Goal: Information Seeking & Learning: Check status

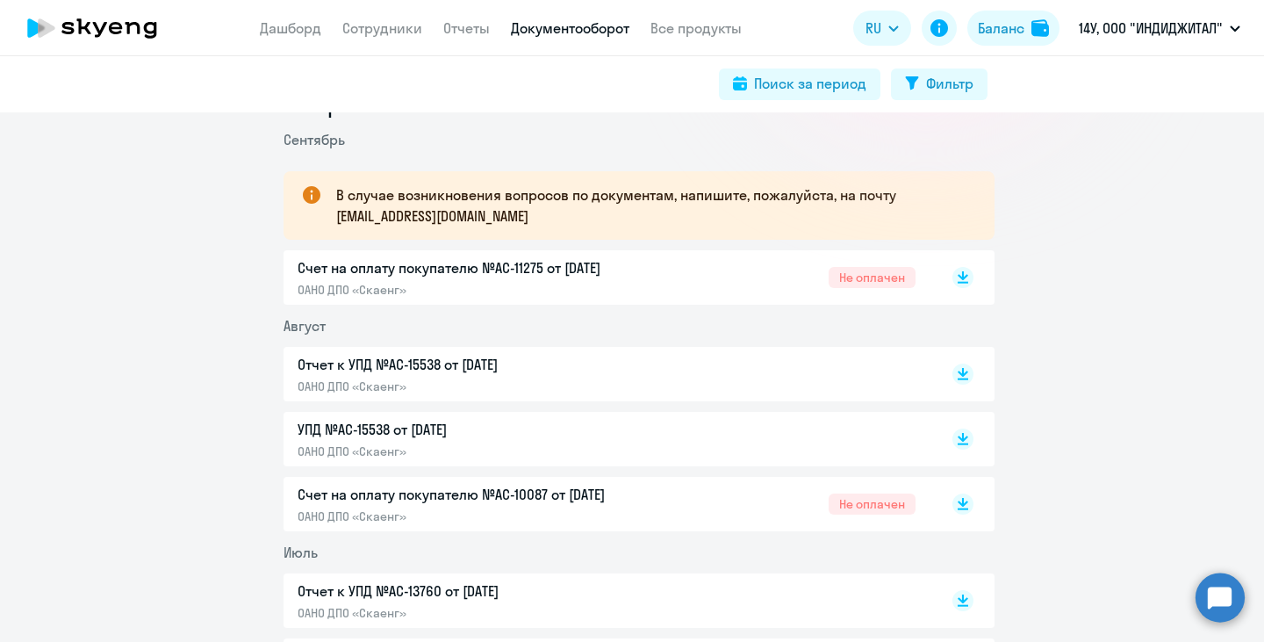
scroll to position [263, 0]
click at [608, 276] on p "Счет на оплату покупателю №AC-11275 от [DATE]" at bounding box center [482, 267] width 369 height 21
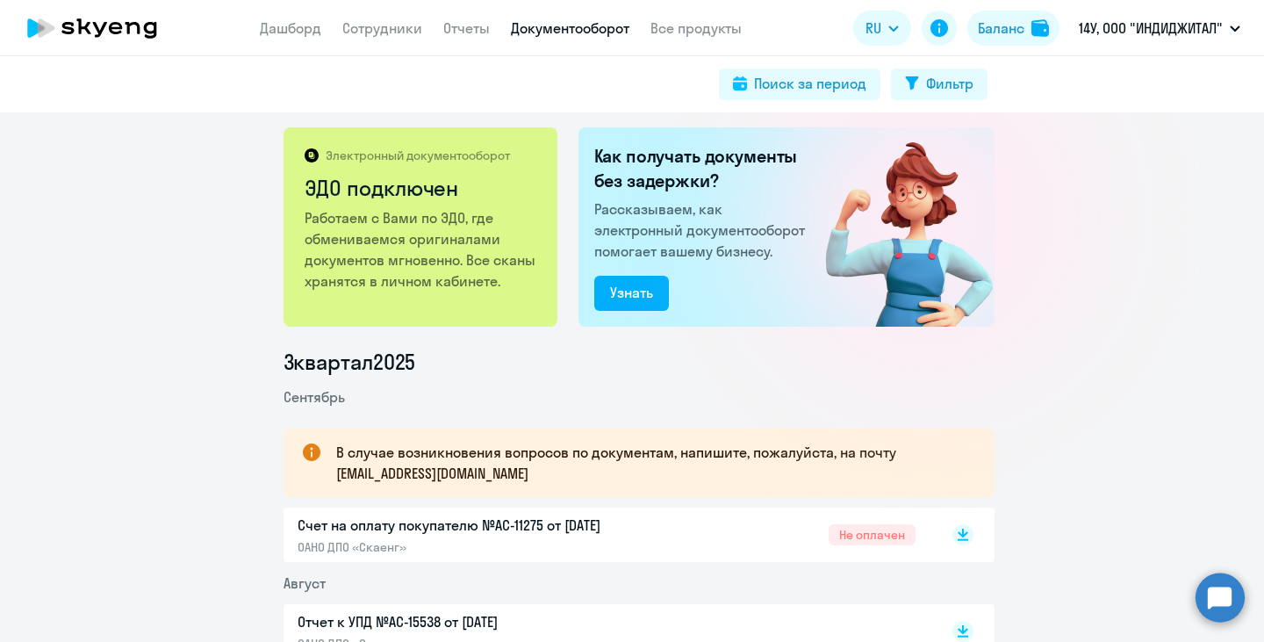
scroll to position [0, 0]
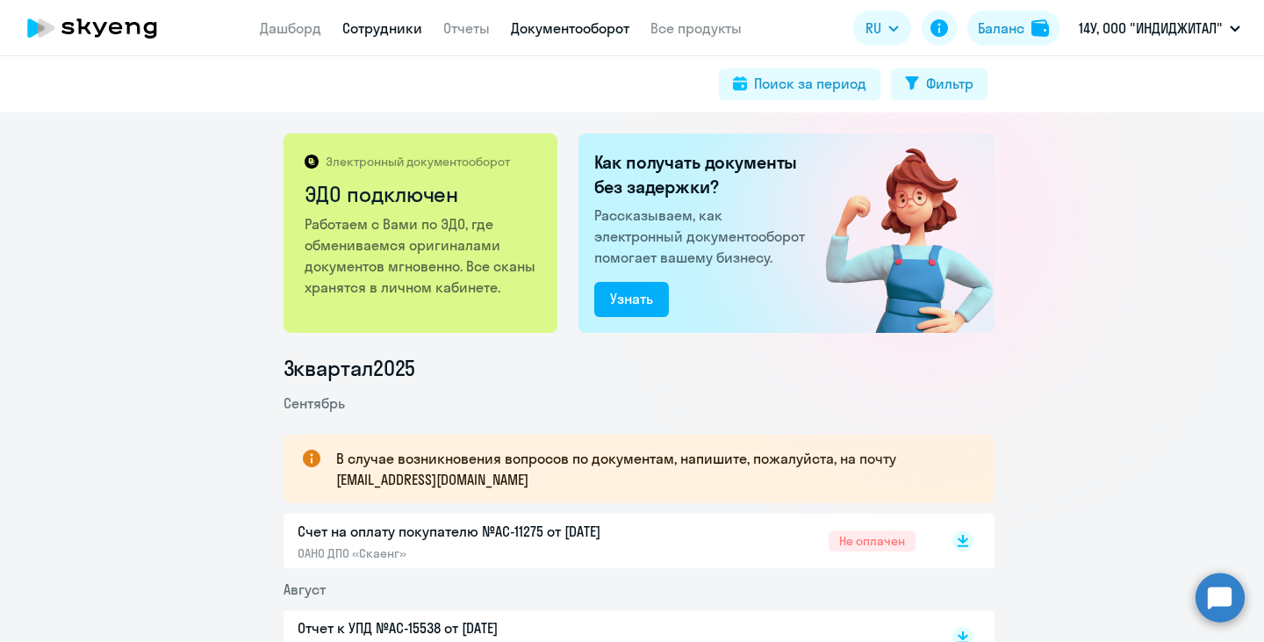
click at [387, 29] on link "Сотрудники" at bounding box center [382, 28] width 80 height 18
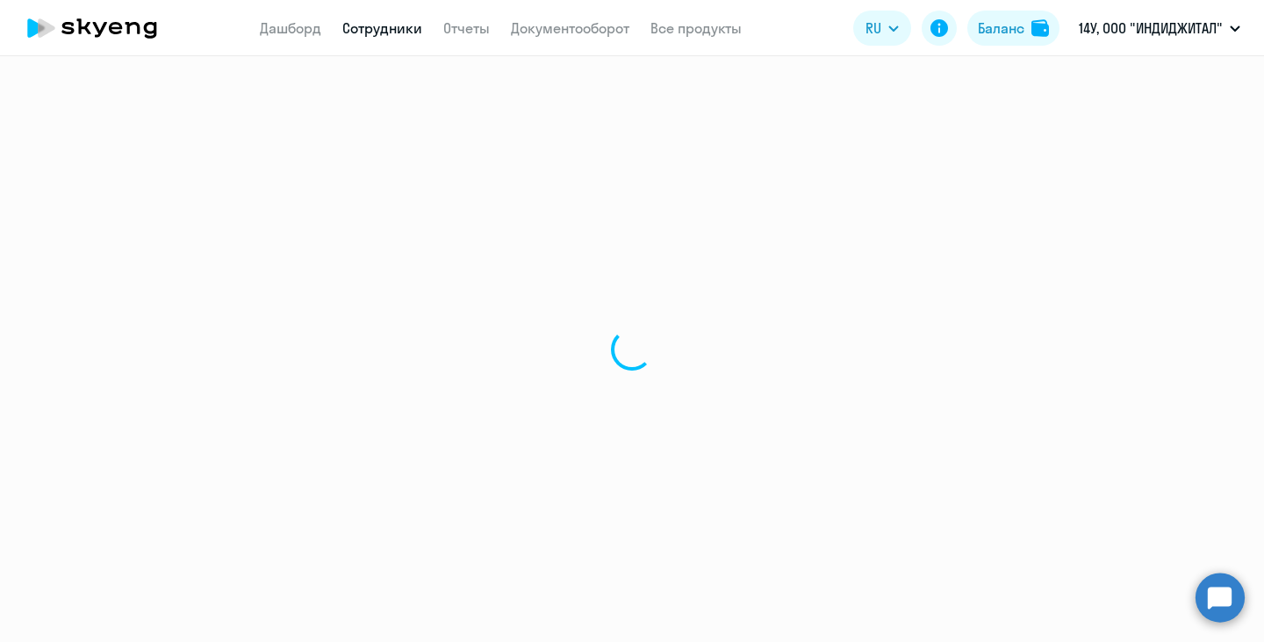
select select "30"
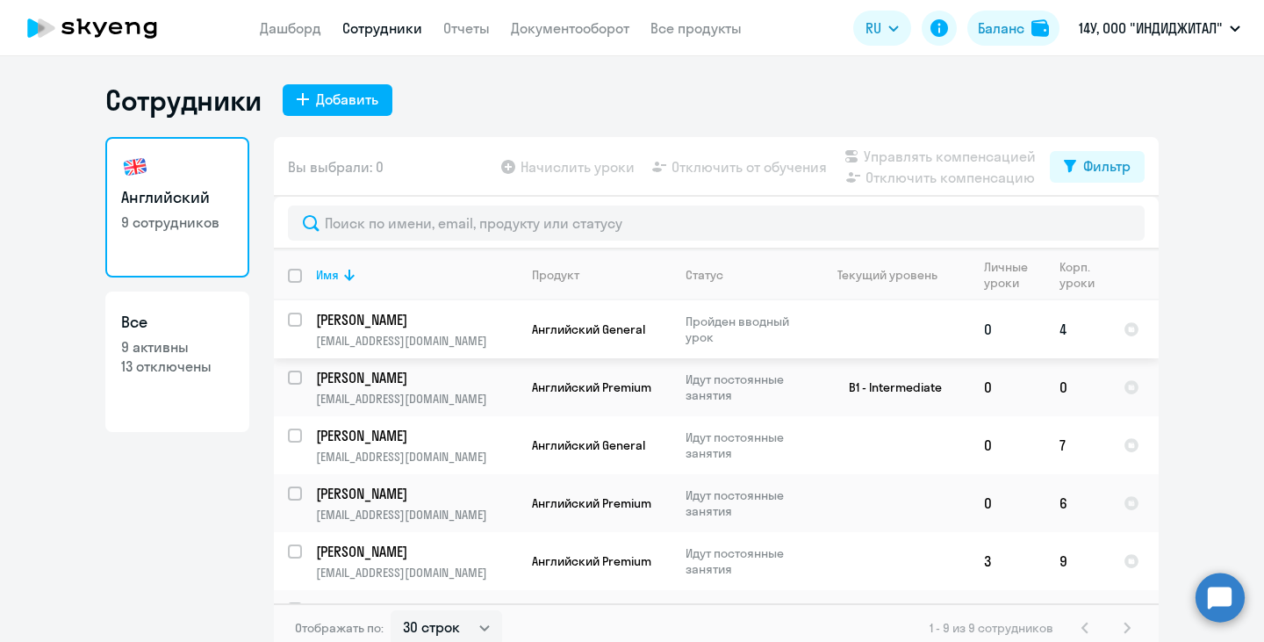
click at [394, 322] on p "[PERSON_NAME]" at bounding box center [415, 319] width 198 height 19
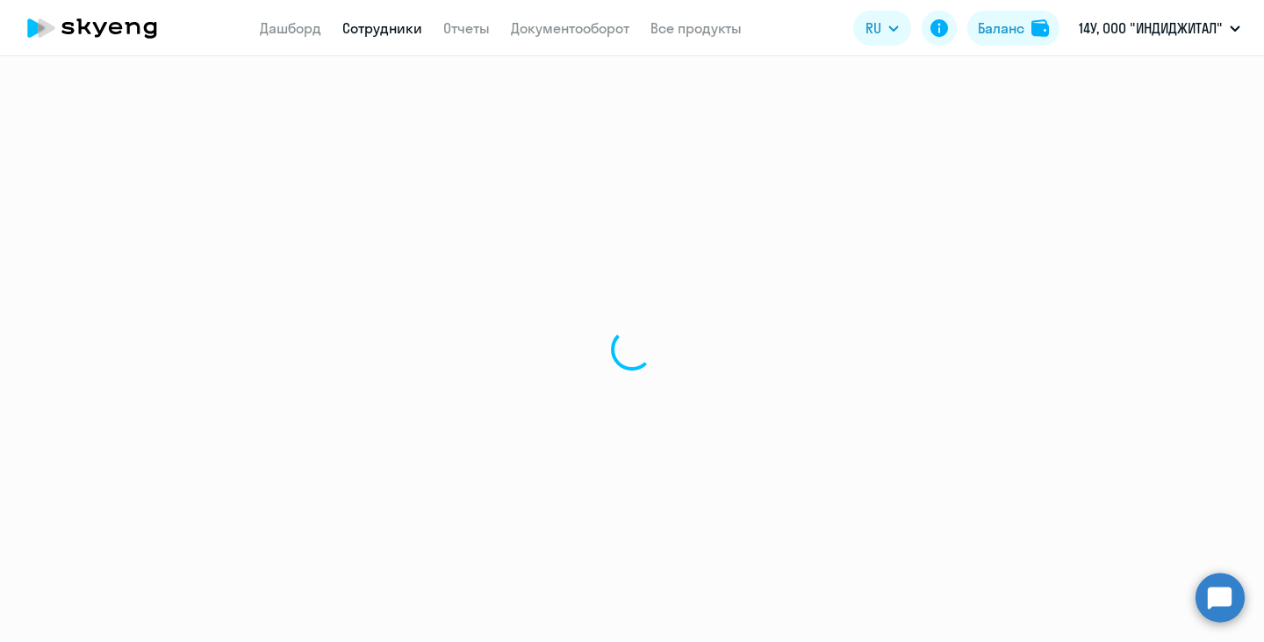
select select "english"
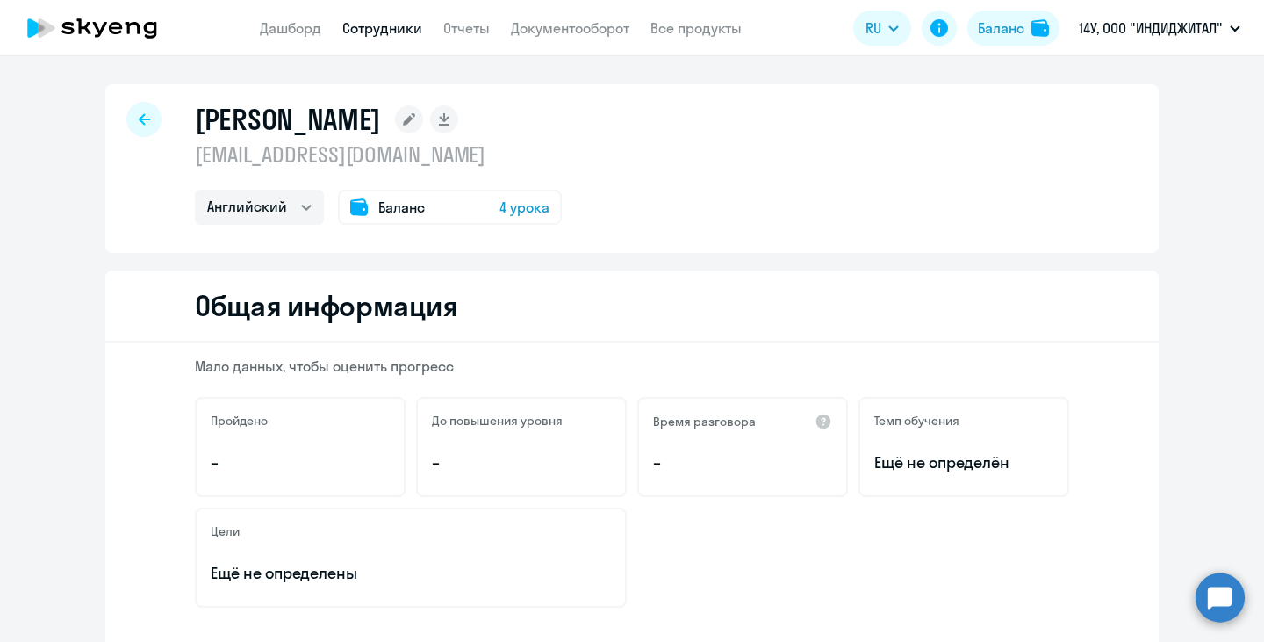
click at [354, 204] on icon at bounding box center [359, 206] width 18 height 17
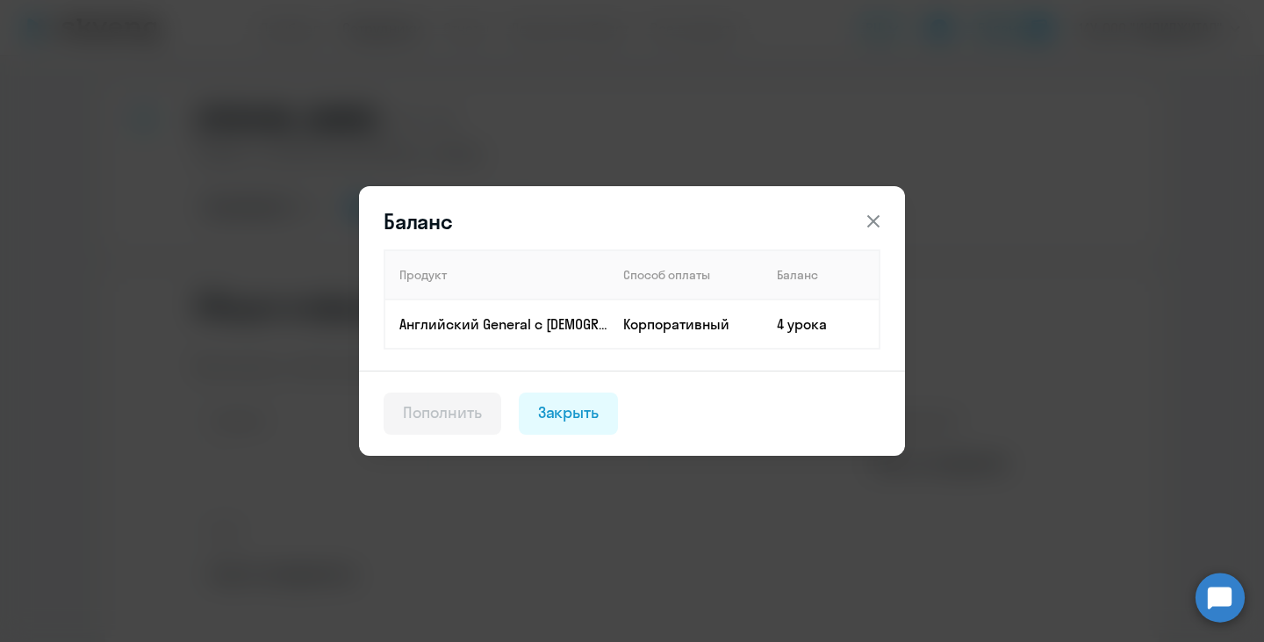
click at [434, 421] on div "Пополнить" at bounding box center [442, 412] width 79 height 23
click at [871, 219] on icon at bounding box center [873, 221] width 12 height 12
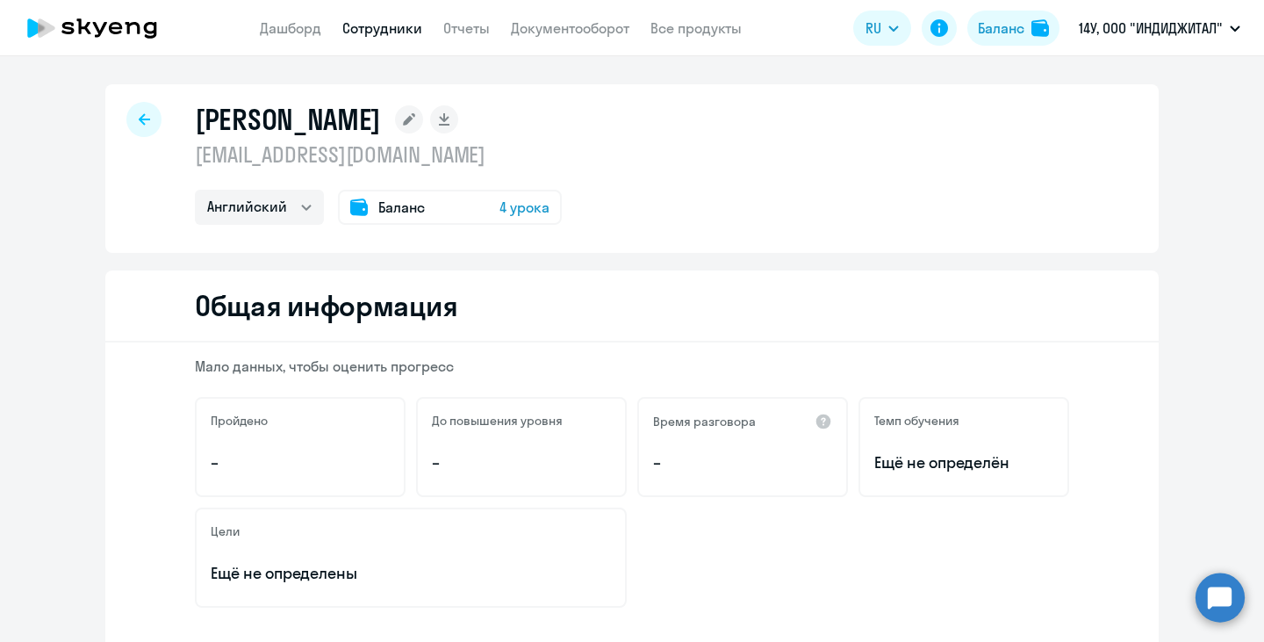
select select "30"
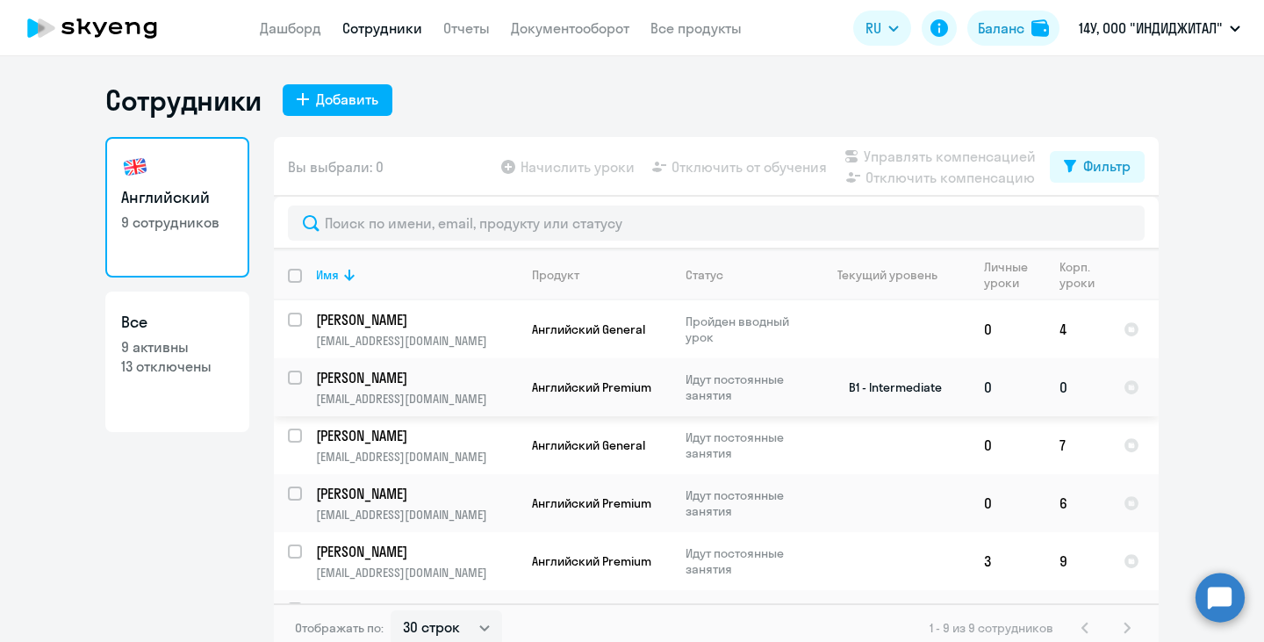
click at [400, 383] on p "[PERSON_NAME]" at bounding box center [415, 377] width 198 height 19
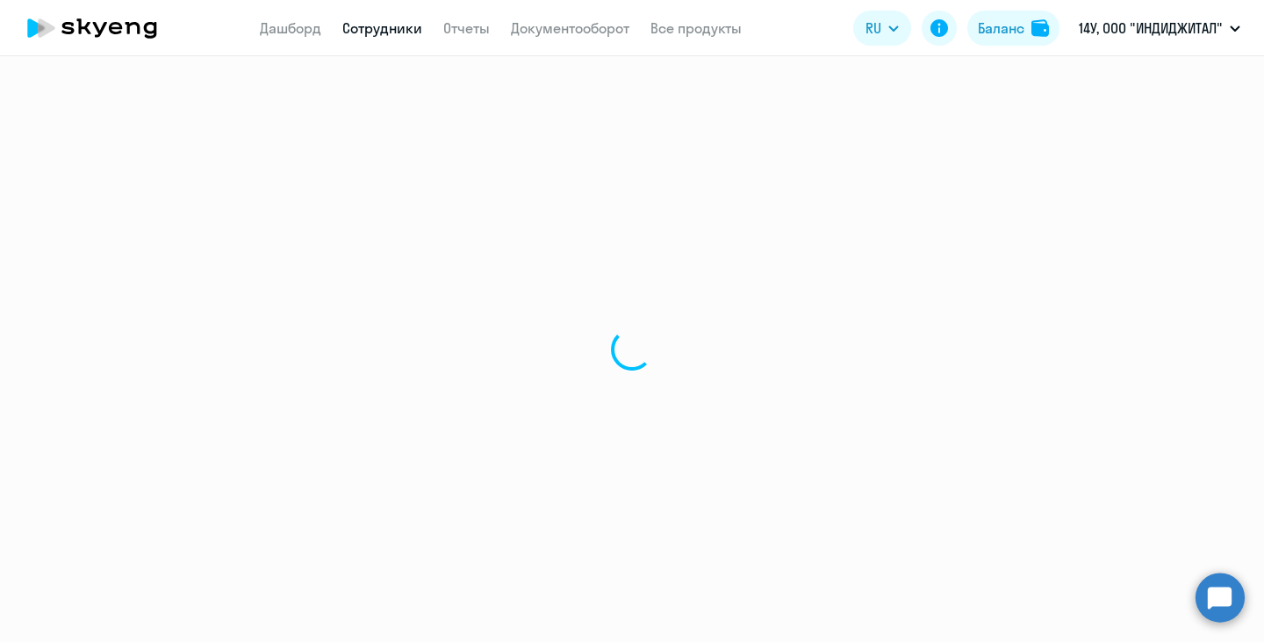
select select "english"
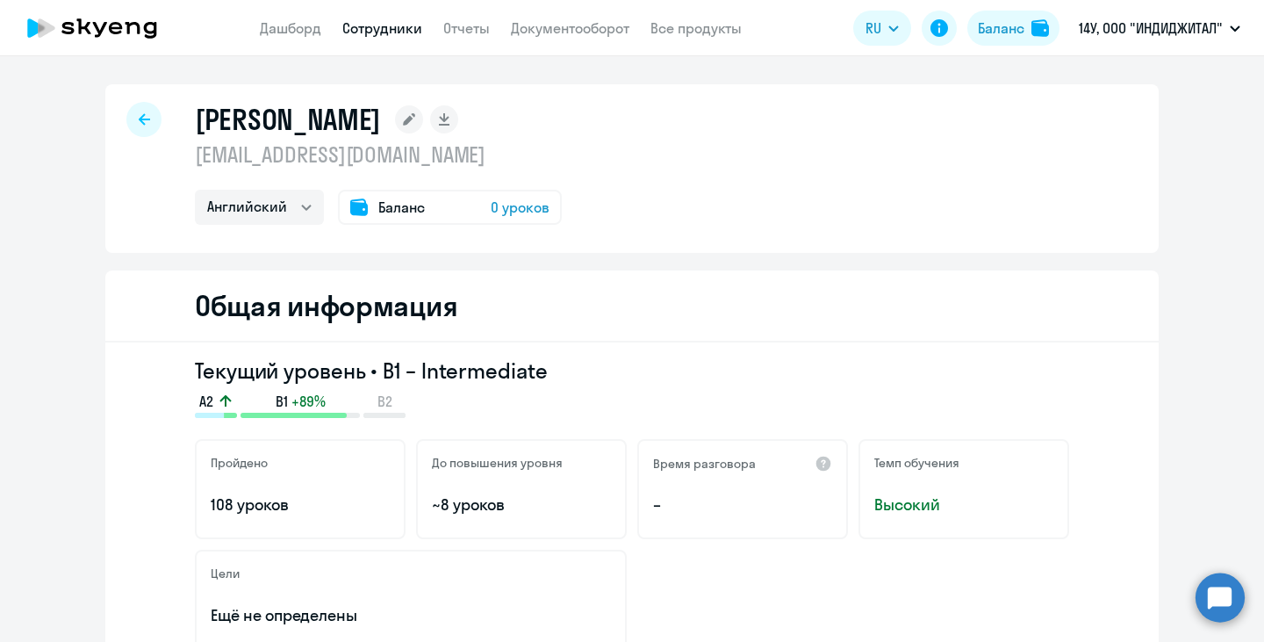
click at [394, 216] on span "Баланс" at bounding box center [401, 207] width 47 height 21
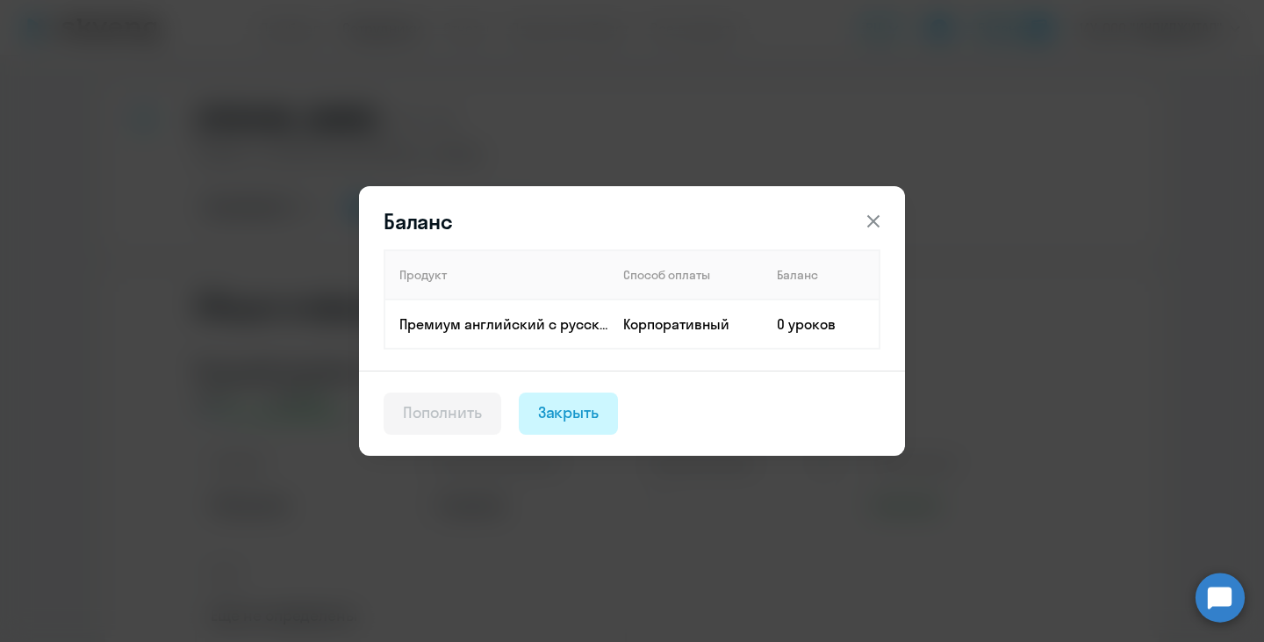
click at [579, 414] on div "Закрыть" at bounding box center [568, 412] width 61 height 23
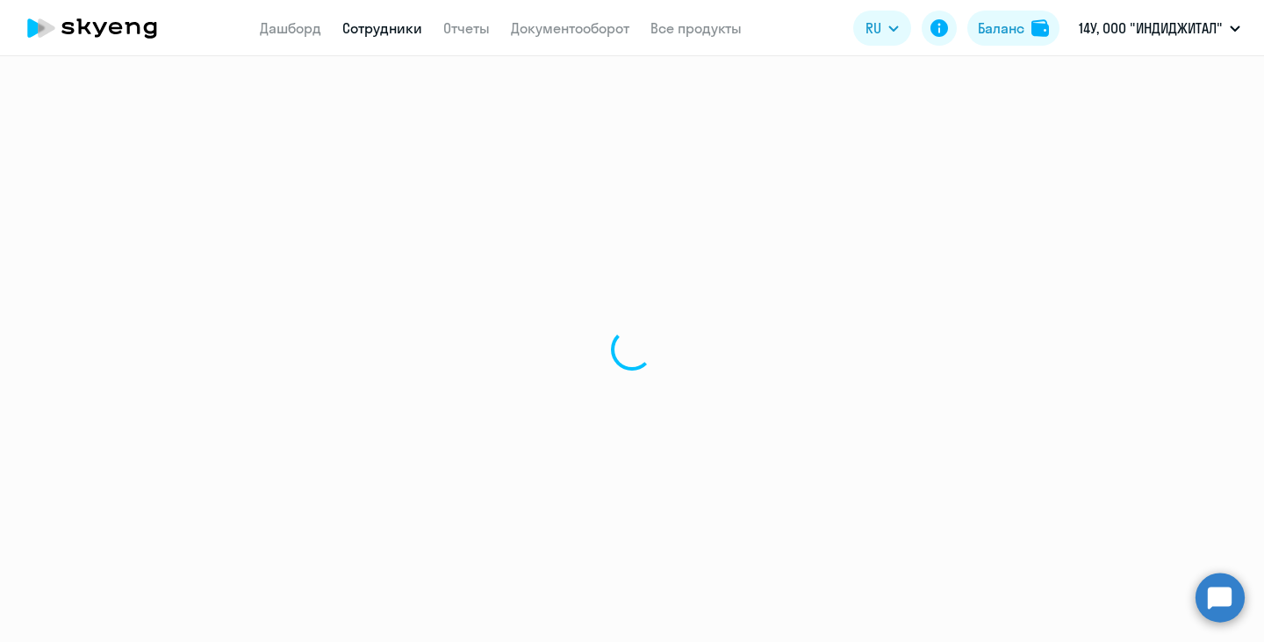
select select "30"
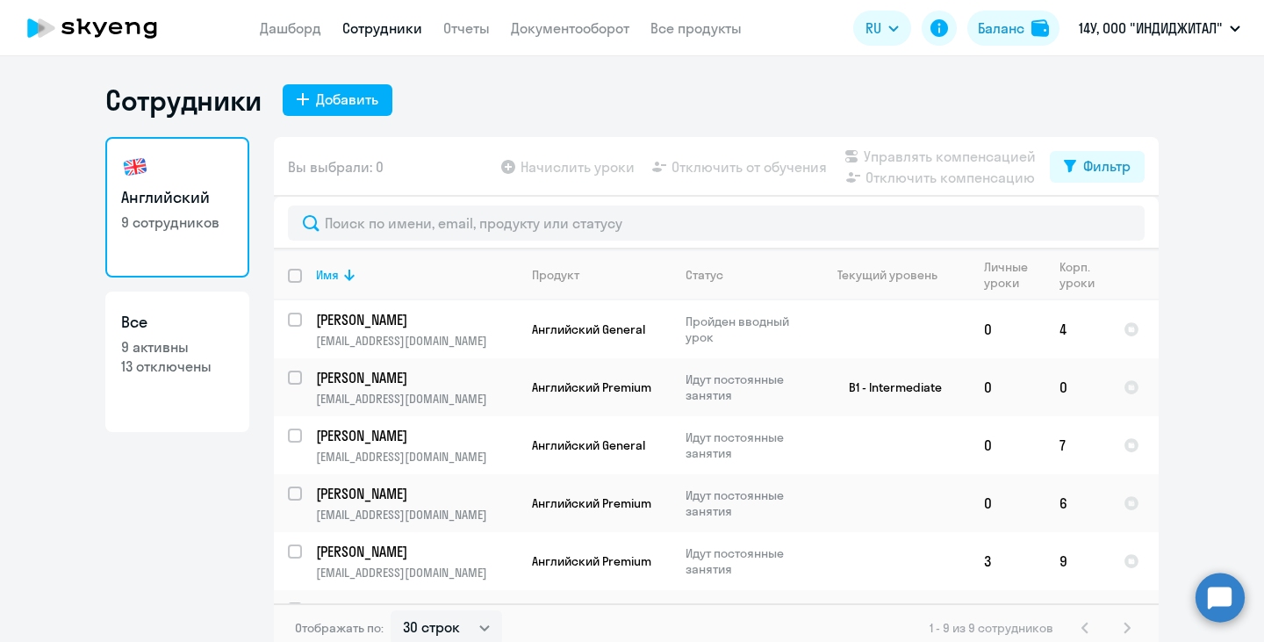
click at [101, 25] on icon at bounding box center [92, 28] width 155 height 44
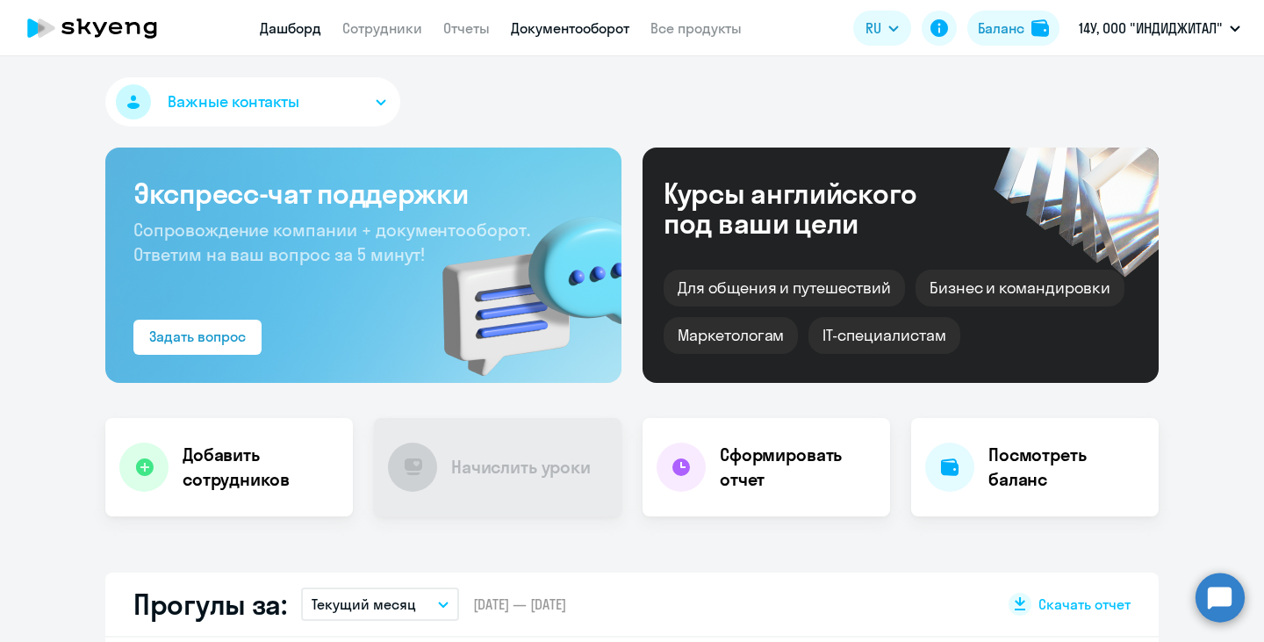
click at [577, 33] on link "Документооборот" at bounding box center [570, 28] width 119 height 18
